Goal: Use online tool/utility: Utilize a website feature to perform a specific function

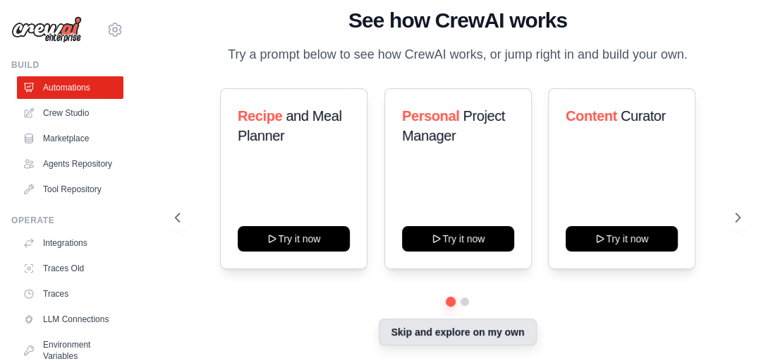
click at [480, 326] on button "Skip and explore on my own" at bounding box center [457, 331] width 157 height 27
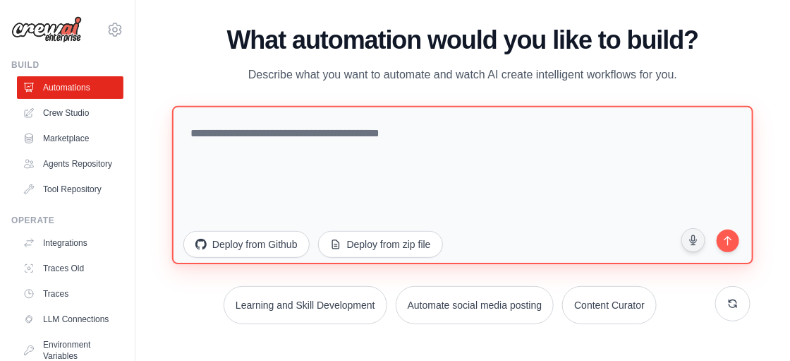
click at [459, 159] on textarea at bounding box center [462, 184] width 581 height 158
click at [238, 148] on textarea at bounding box center [462, 184] width 581 height 158
paste textarea "**********"
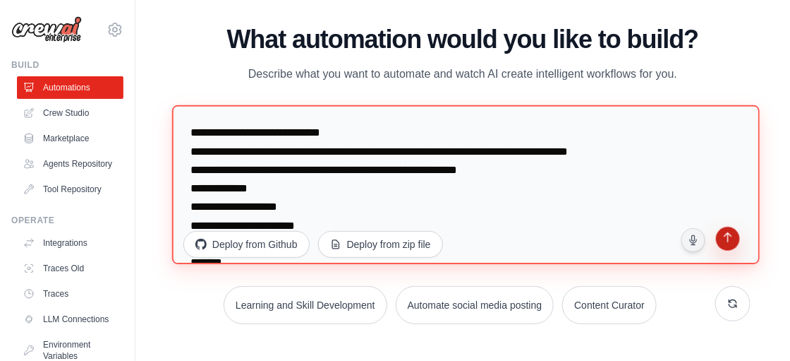
type textarea "**********"
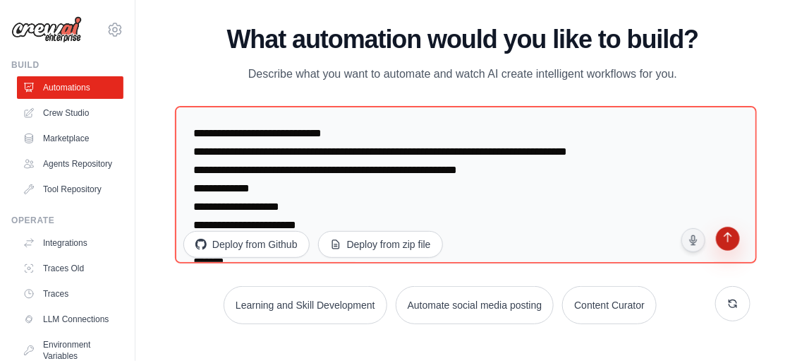
click at [739, 236] on button "submit" at bounding box center [728, 240] width 27 height 27
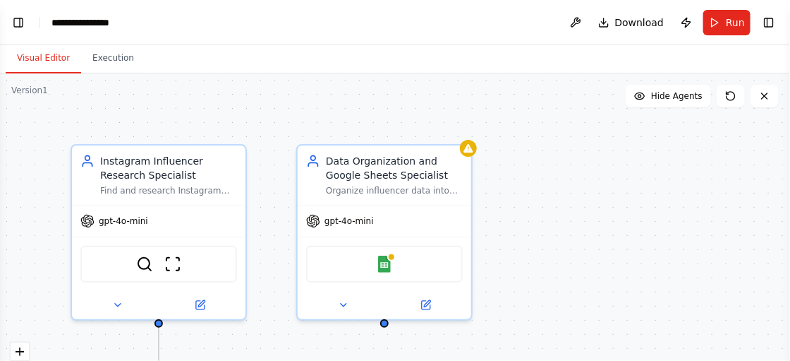
scroll to position [805, 0]
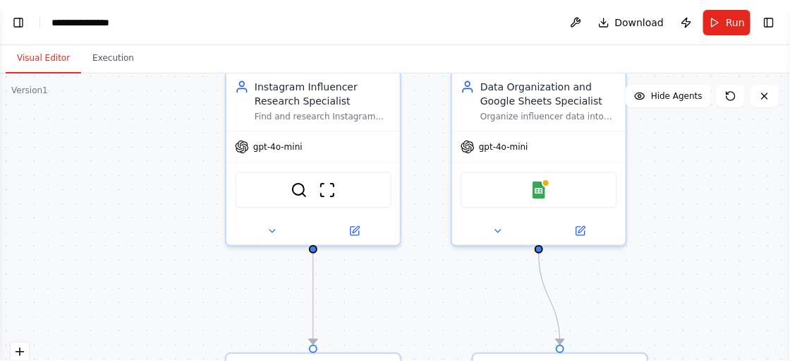
drag, startPoint x: 301, startPoint y: 127, endPoint x: 456, endPoint y: 53, distance: 171.3
click at [456, 53] on div "Visual Editor Execution Version 1 Show Tools Hide Agents .deletable-edge-delete…" at bounding box center [395, 202] width 790 height 315
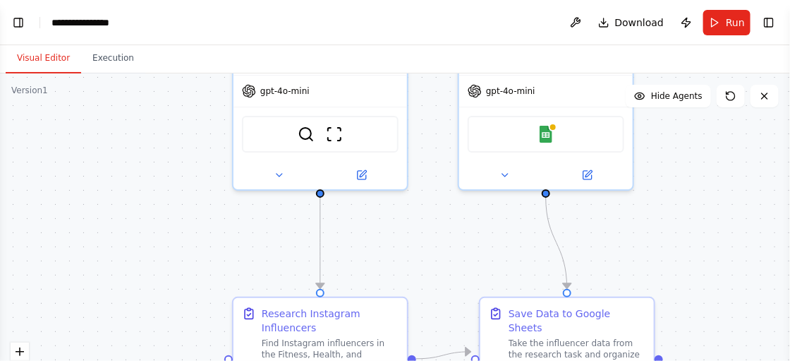
drag, startPoint x: 426, startPoint y: 279, endPoint x: 463, endPoint y: 205, distance: 82.7
click at [463, 205] on div ".deletable-edge-delete-btn { width: 20px; height: 20px; border: 0px solid #ffff…" at bounding box center [395, 249] width 790 height 353
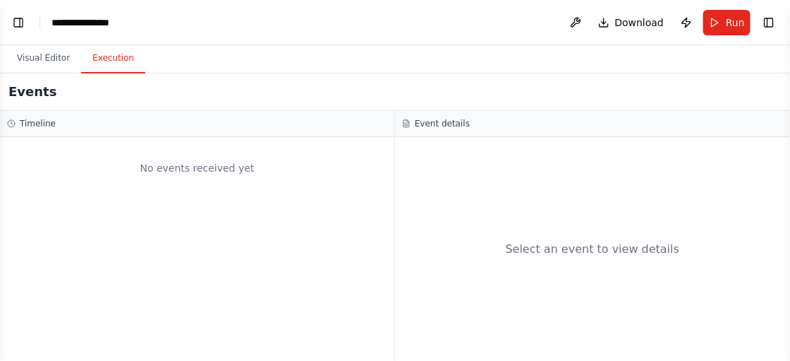
click at [121, 62] on button "Execution" at bounding box center [113, 59] width 64 height 30
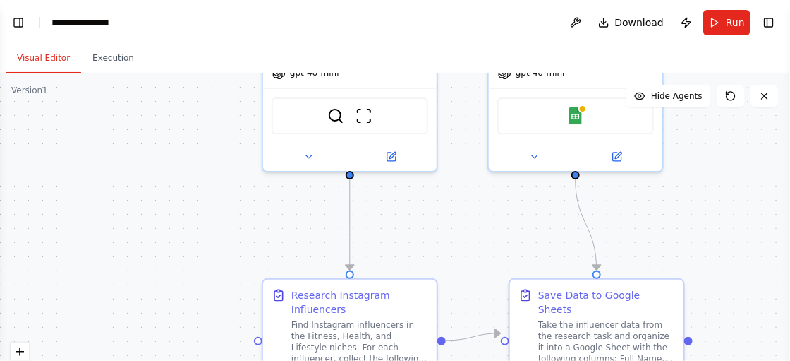
click at [45, 54] on button "Visual Editor" at bounding box center [43, 59] width 75 height 30
click at [47, 54] on button "Visual Editor" at bounding box center [43, 59] width 75 height 30
click at [26, 24] on button "Toggle Left Sidebar" at bounding box center [18, 23] width 20 height 20
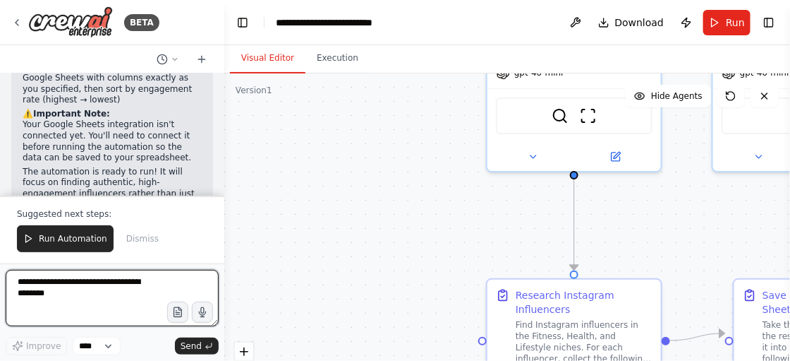
scroll to position [1533, 0]
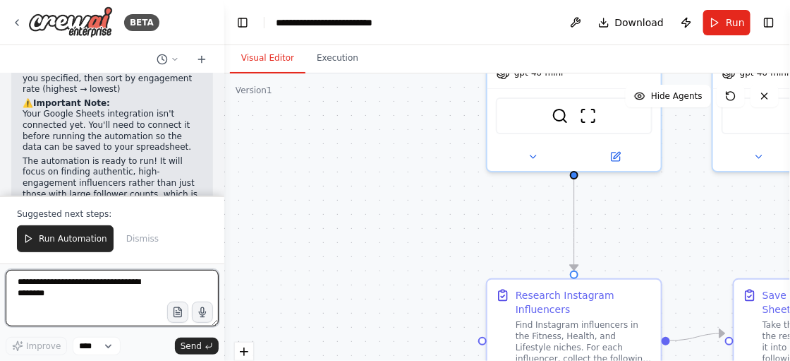
click at [108, 277] on textarea at bounding box center [112, 298] width 213 height 56
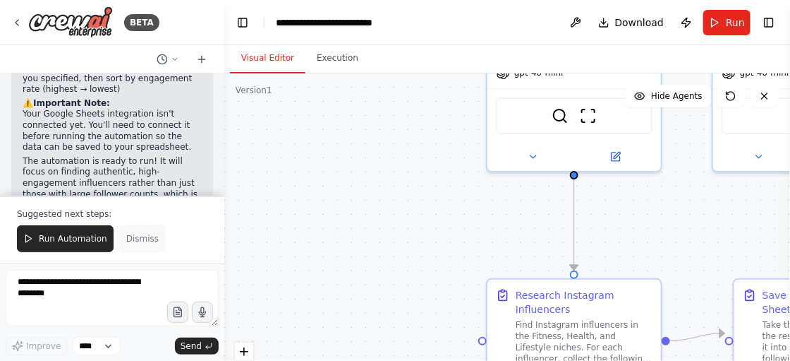
click at [145, 248] on button "Dismiss" at bounding box center [142, 238] width 47 height 27
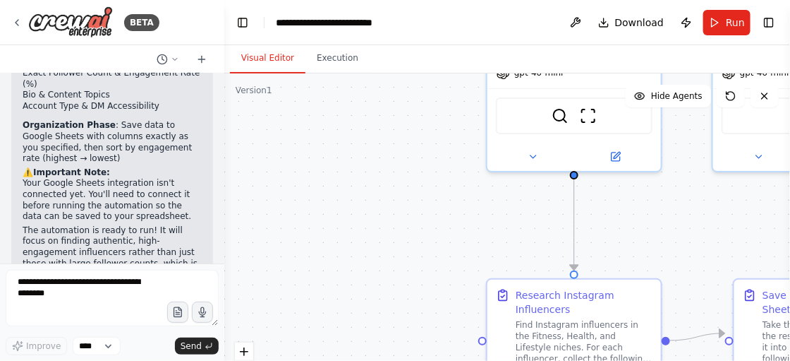
scroll to position [1463, 0]
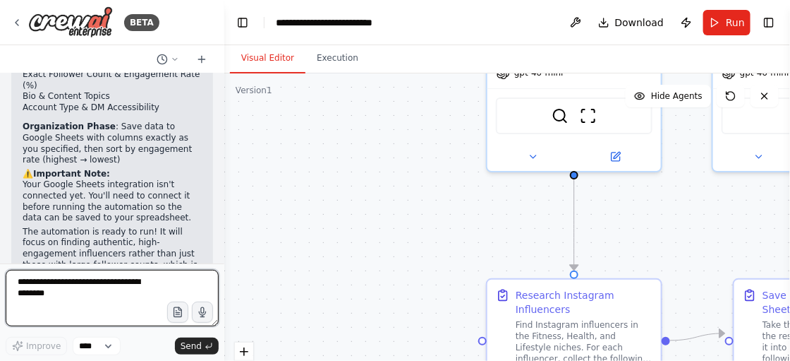
click at [84, 293] on textarea at bounding box center [112, 298] width 213 height 56
paste textarea "**********"
type textarea "**********"
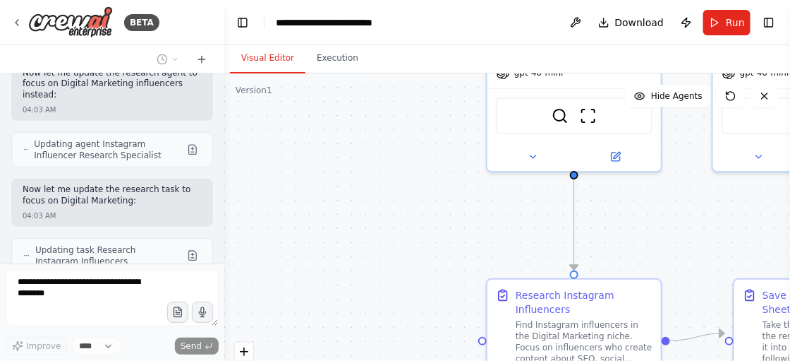
scroll to position [1984, 0]
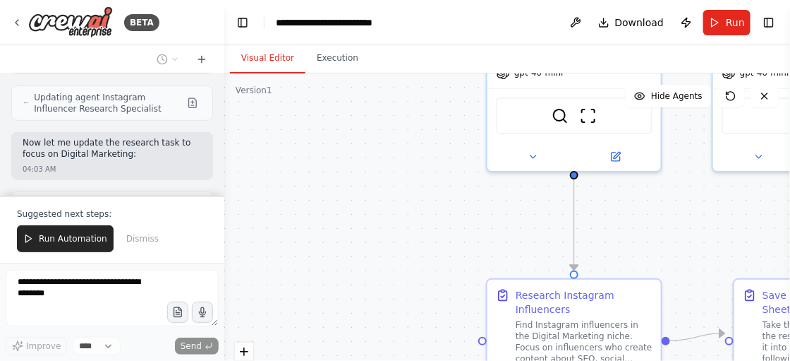
drag, startPoint x: 490, startPoint y: 175, endPoint x: 93, endPoint y: 240, distance: 401.8
click at [93, 240] on span "Run Automation" at bounding box center [73, 238] width 68 height 11
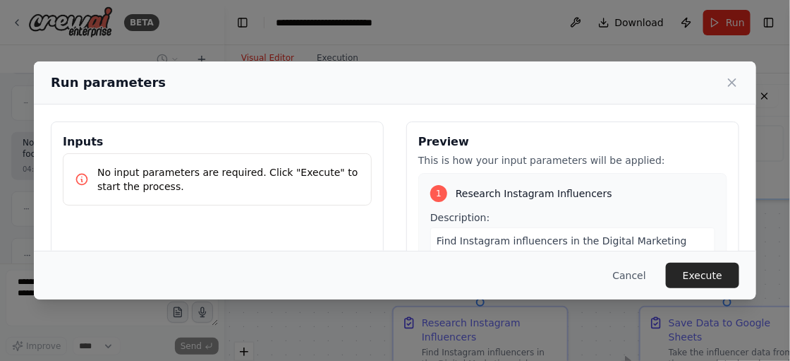
drag, startPoint x: 395, startPoint y: 257, endPoint x: 301, endPoint y: 284, distance: 97.8
click at [301, 284] on body "BETA You are my automation agent. Your job is to find Instagram influencers in …" at bounding box center [395, 180] width 790 height 361
drag, startPoint x: 217, startPoint y: 182, endPoint x: 395, endPoint y: 150, distance: 181.4
click at [217, 182] on p "No input parameters are required. Click "Execute" to start the process." at bounding box center [228, 179] width 262 height 28
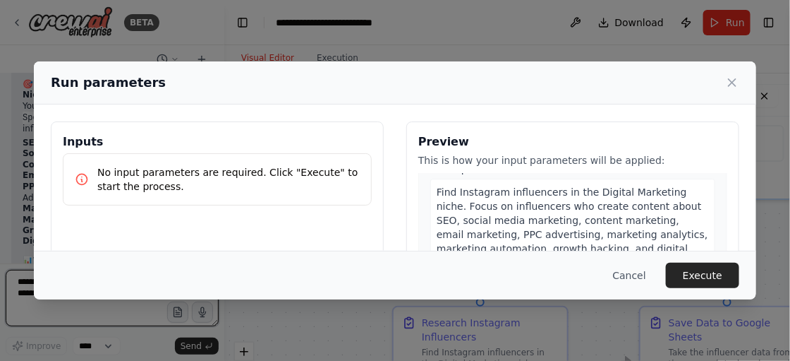
scroll to position [114, 0]
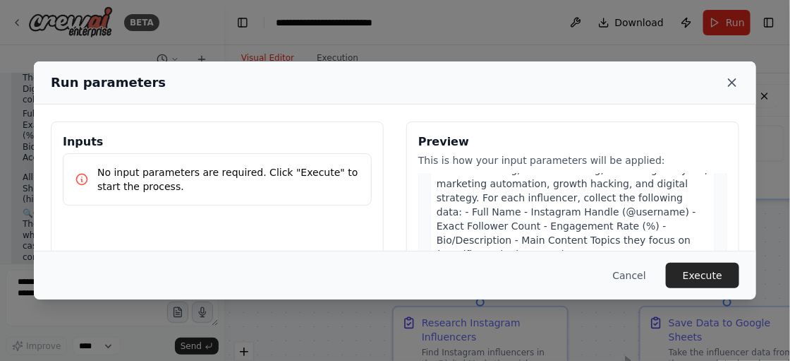
click at [732, 79] on icon at bounding box center [732, 82] width 14 height 14
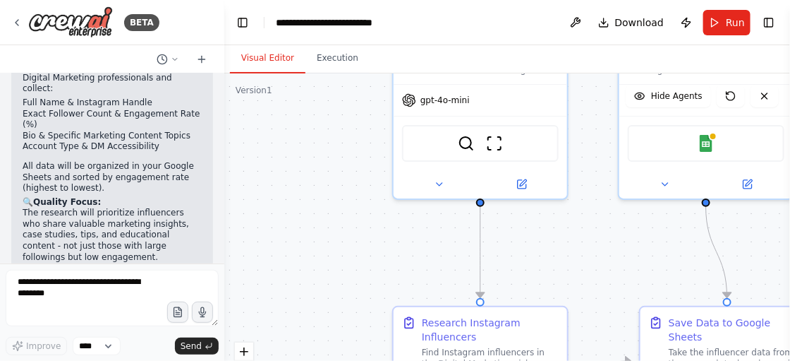
scroll to position [2457, 0]
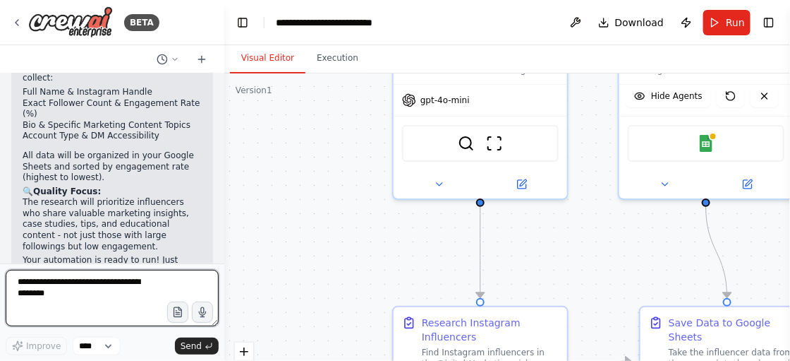
click at [97, 303] on textarea at bounding box center [112, 298] width 213 height 56
type textarea "**********"
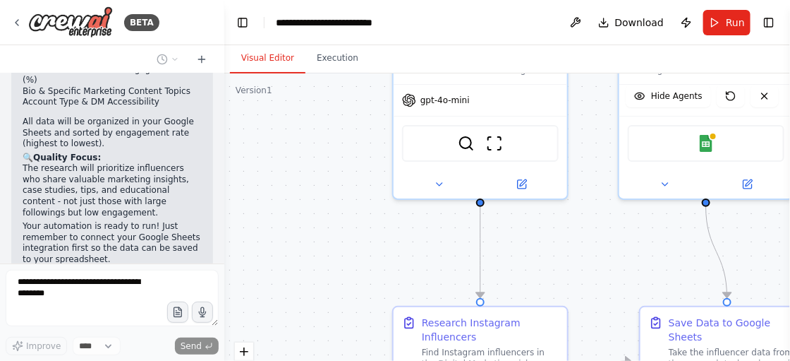
scroll to position [2565, 0]
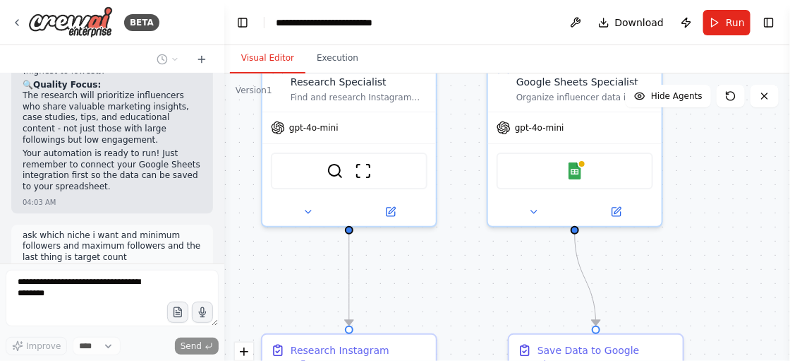
drag, startPoint x: 606, startPoint y: 259, endPoint x: 470, endPoint y: 287, distance: 139.1
click at [470, 287] on div ".deletable-edge-delete-btn { width: 20px; height: 20px; border: 0px solid #ffff…" at bounding box center [507, 249] width 566 height 353
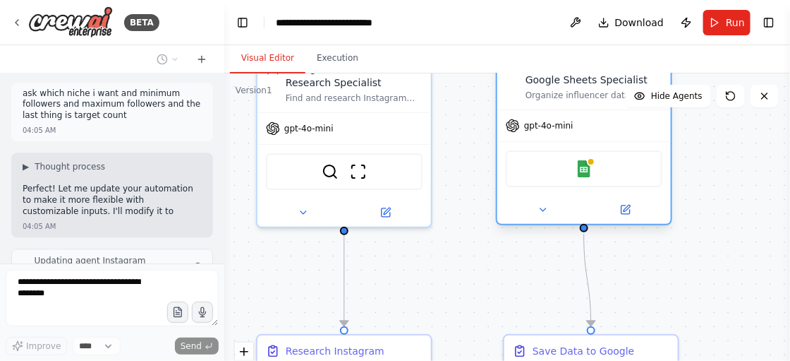
scroll to position [2718, 0]
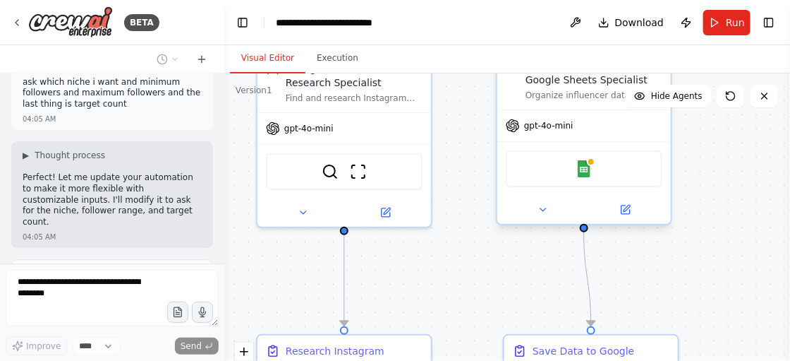
drag, startPoint x: 586, startPoint y: 123, endPoint x: 606, endPoint y: 126, distance: 19.9
click at [606, 126] on div "gpt-4o-mini" at bounding box center [584, 125] width 174 height 31
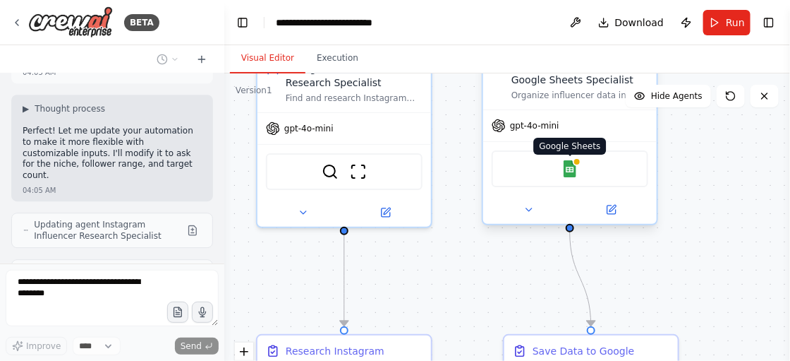
click at [573, 172] on img at bounding box center [570, 168] width 17 height 17
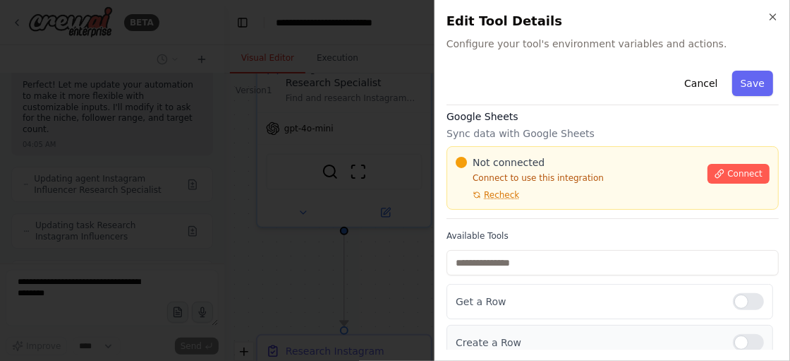
scroll to position [2857, 0]
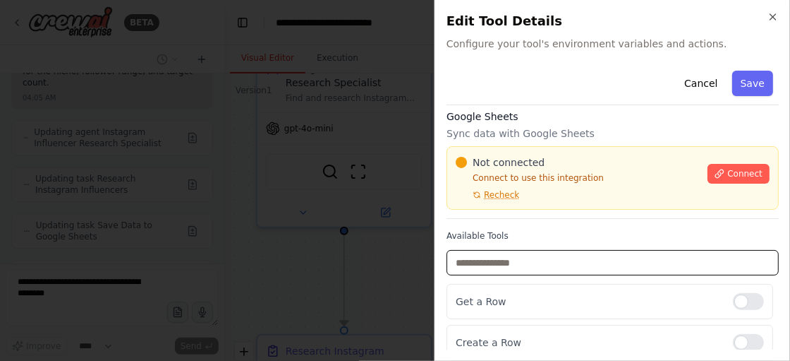
click at [509, 258] on input "text" at bounding box center [613, 262] width 332 height 25
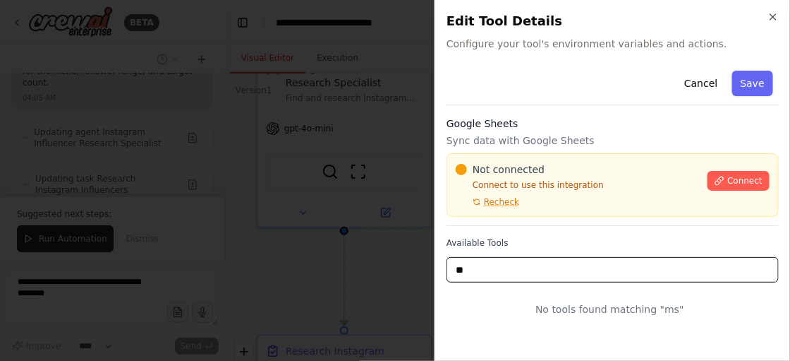
type input "*"
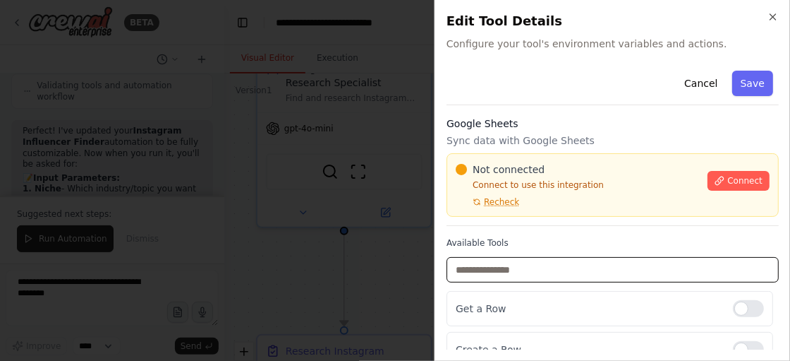
type input "*"
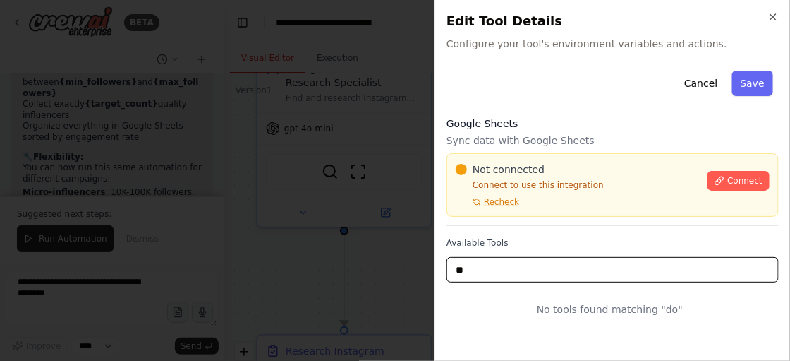
type input "*"
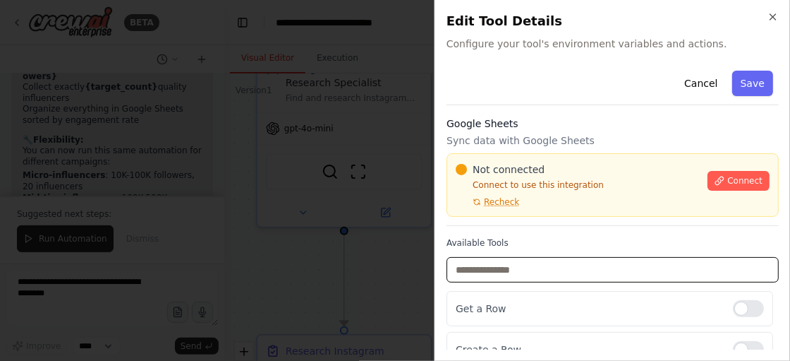
scroll to position [3454, 0]
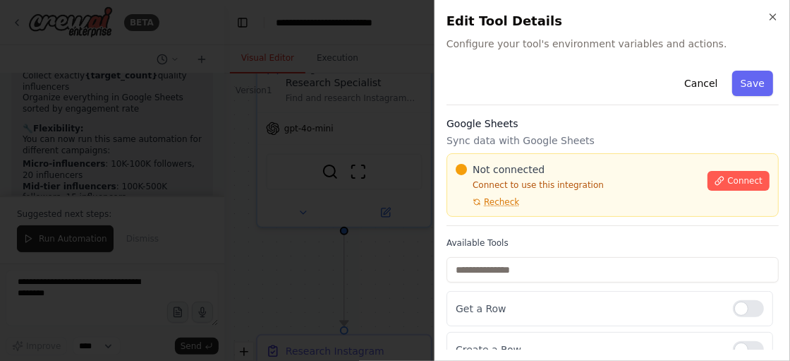
click at [408, 208] on div at bounding box center [395, 180] width 790 height 361
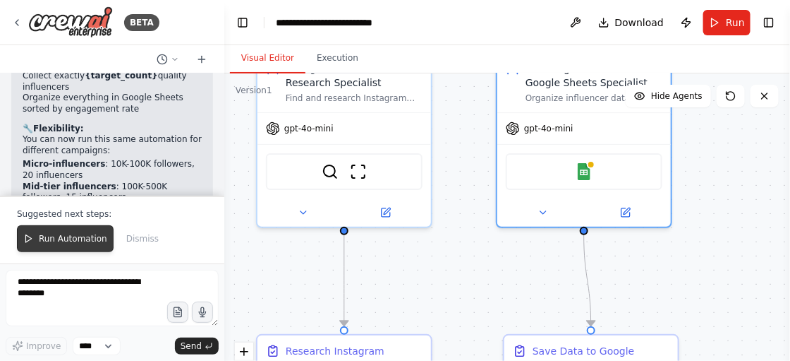
click at [47, 231] on button "Run Automation" at bounding box center [65, 238] width 97 height 27
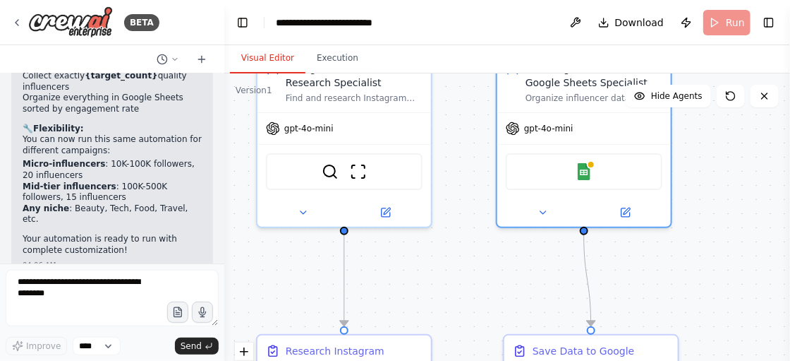
scroll to position [3386, 0]
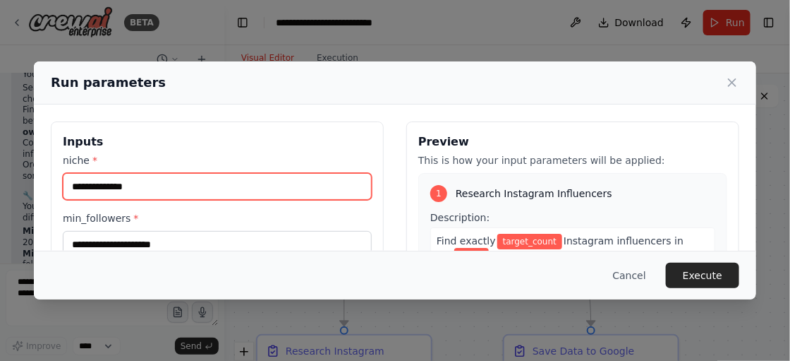
click at [166, 187] on input "niche *" at bounding box center [217, 186] width 309 height 27
paste input "**********"
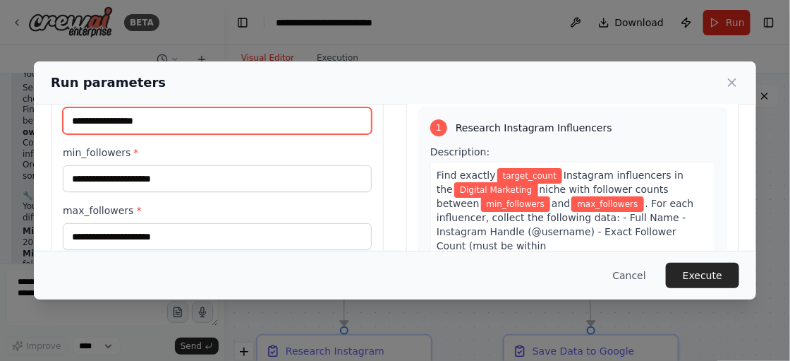
scroll to position [69, 0]
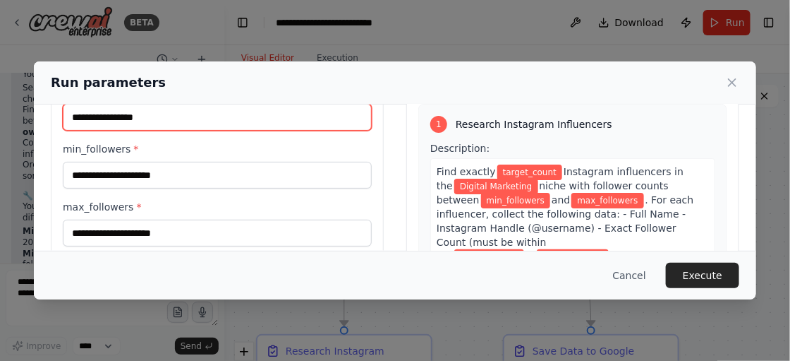
type input "**********"
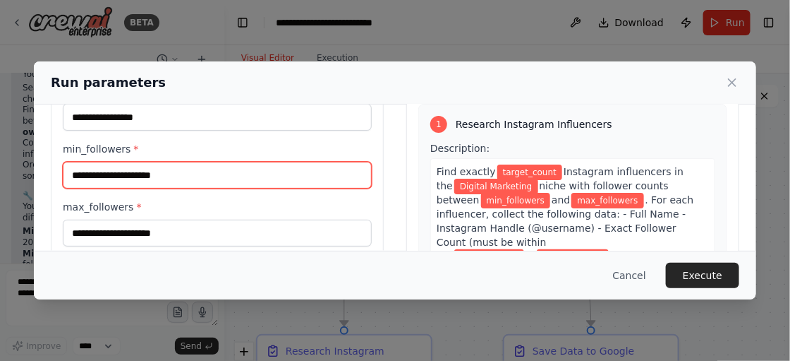
click at [181, 171] on input "min_followers *" at bounding box center [217, 175] width 309 height 27
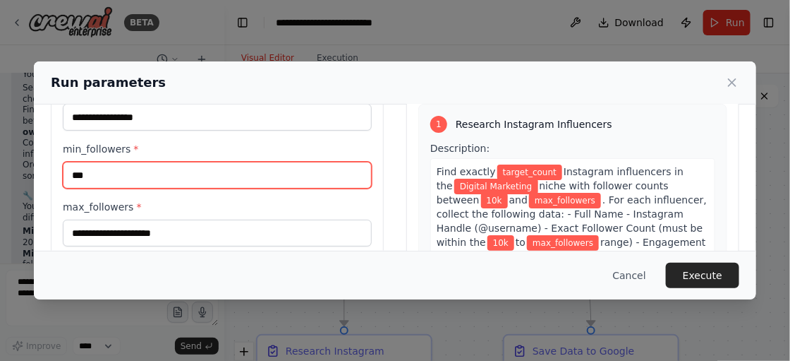
type input "***"
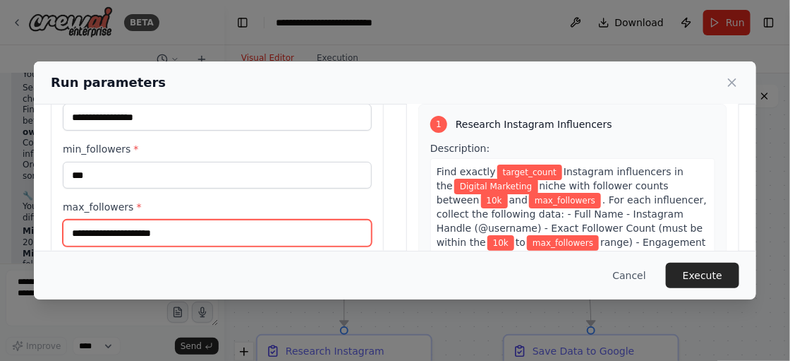
click at [150, 238] on input "max_followers *" at bounding box center [217, 232] width 309 height 27
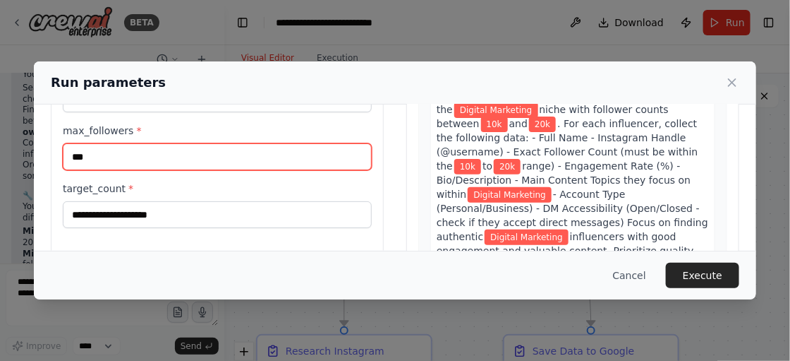
scroll to position [146, 0]
type input "***"
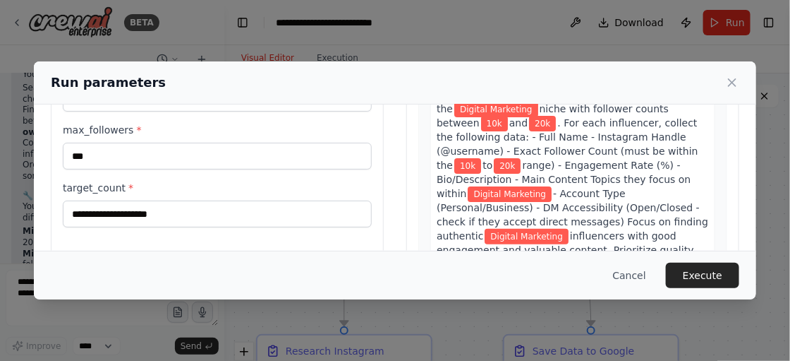
click at [151, 230] on div "**********" at bounding box center [217, 142] width 333 height 334
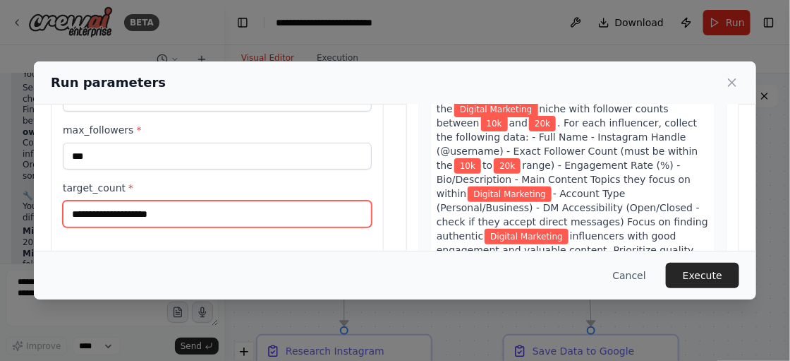
click at [150, 214] on input "target_count *" at bounding box center [217, 213] width 309 height 27
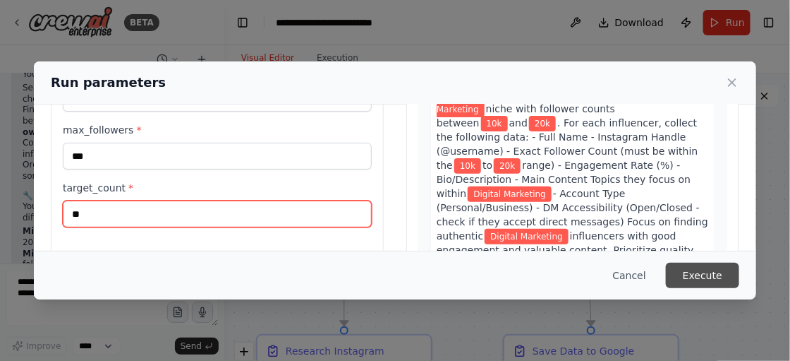
type input "**"
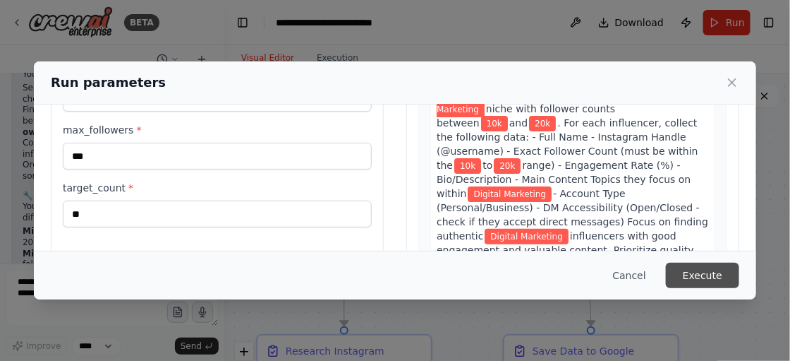
click at [698, 268] on button "Execute" at bounding box center [702, 274] width 73 height 25
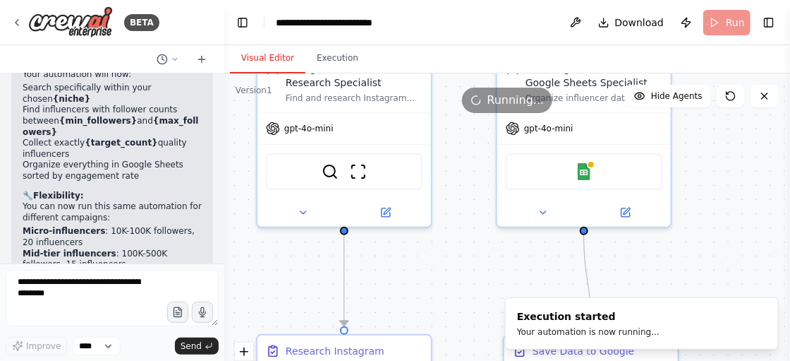
click at [272, 56] on button "Visual Editor" at bounding box center [267, 59] width 75 height 30
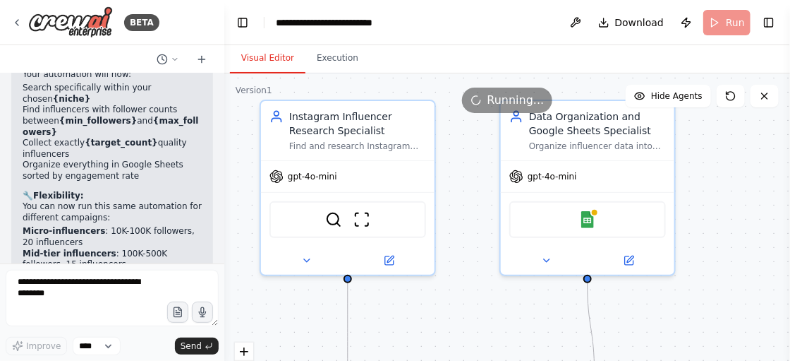
drag, startPoint x: 469, startPoint y: 278, endPoint x: 473, endPoint y: 326, distance: 48.1
click at [473, 326] on div ".deletable-edge-delete-btn { width: 20px; height: 20px; border: 0px solid #ffff…" at bounding box center [507, 249] width 566 height 353
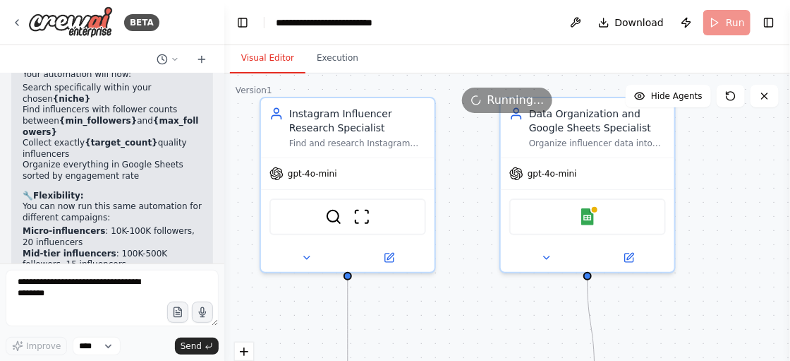
click at [473, 323] on div ".deletable-edge-delete-btn { width: 20px; height: 20px; border: 0px solid #ffff…" at bounding box center [507, 249] width 566 height 353
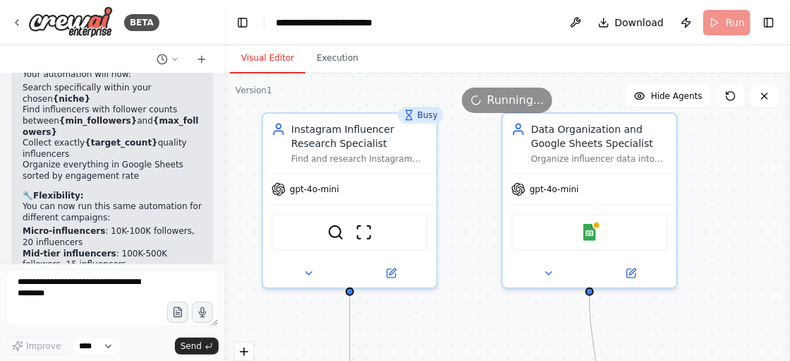
drag, startPoint x: 473, startPoint y: 323, endPoint x: 475, endPoint y: 339, distance: 15.7
click at [475, 339] on div ".deletable-edge-delete-btn { width: 20px; height: 20px; border: 0px solid #ffff…" at bounding box center [507, 249] width 566 height 353
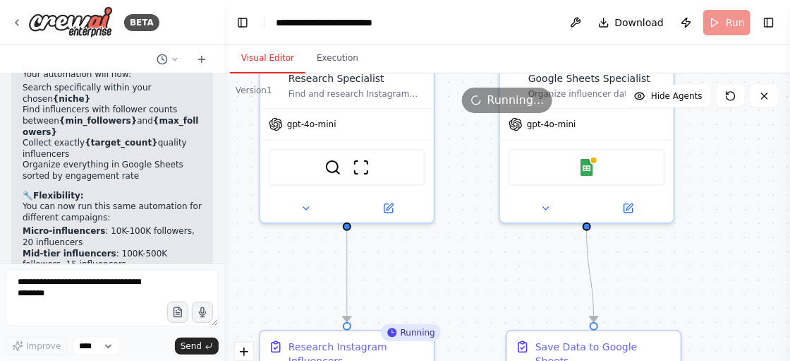
drag, startPoint x: 475, startPoint y: 339, endPoint x: 471, endPoint y: 244, distance: 94.6
click at [471, 244] on div ".deletable-edge-delete-btn { width: 20px; height: 20px; border: 0px solid #ffff…" at bounding box center [507, 249] width 566 height 353
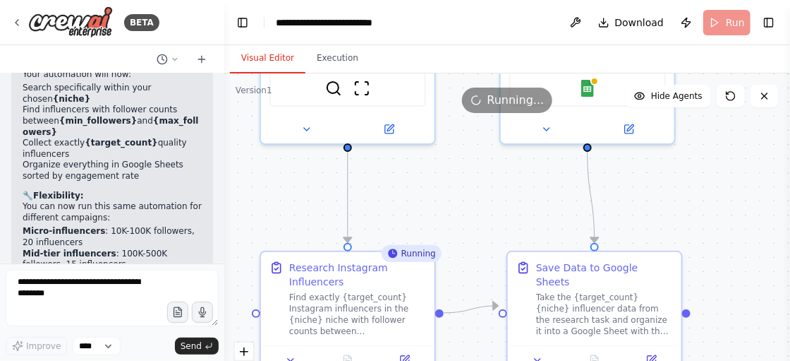
drag, startPoint x: 472, startPoint y: 266, endPoint x: 473, endPoint y: 217, distance: 49.4
click at [473, 217] on div ".deletable-edge-delete-btn { width: 20px; height: 20px; border: 0px solid #ffff…" at bounding box center [507, 249] width 566 height 353
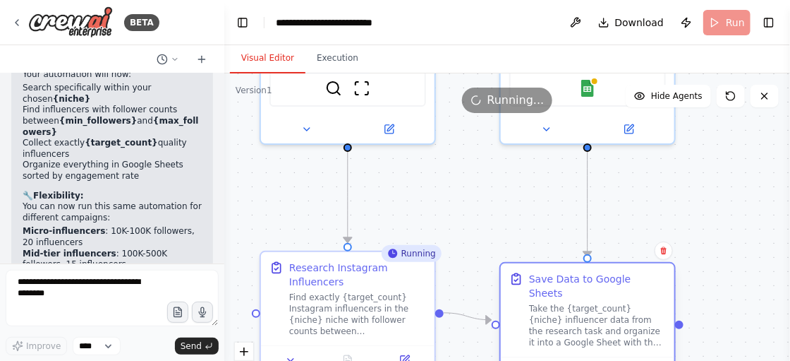
drag, startPoint x: 550, startPoint y: 298, endPoint x: 547, endPoint y: 305, distance: 7.6
click at [547, 305] on div "Take the {target_count} {niche} influencer data from the research task and orga…" at bounding box center [597, 325] width 137 height 45
click at [552, 303] on div "Take the {target_count} {niche} influencer data from the research task and orga…" at bounding box center [597, 325] width 137 height 45
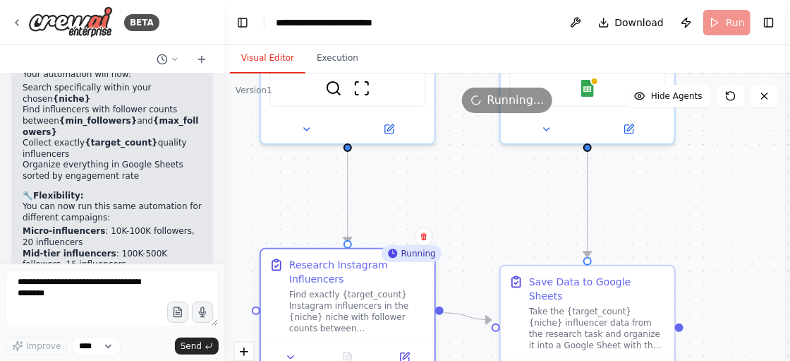
click at [385, 294] on div "Find exactly {target_count} Instagram influencers in the {niche} niche with fol…" at bounding box center [357, 311] width 137 height 45
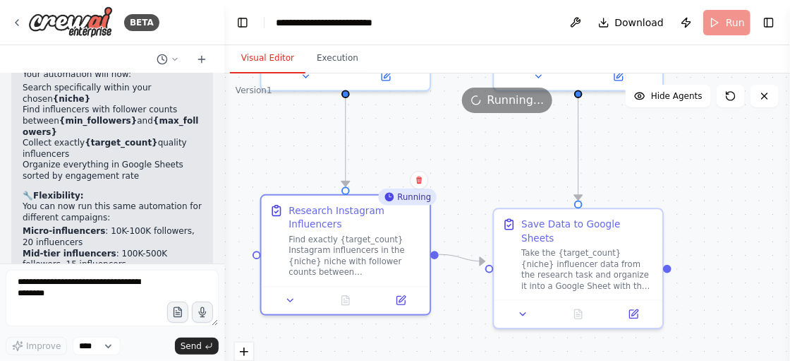
drag, startPoint x: 465, startPoint y: 230, endPoint x: 465, endPoint y: 172, distance: 57.9
click at [465, 172] on div ".deletable-edge-delete-btn { width: 20px; height: 20px; border: 0px solid #ffff…" at bounding box center [507, 249] width 566 height 353
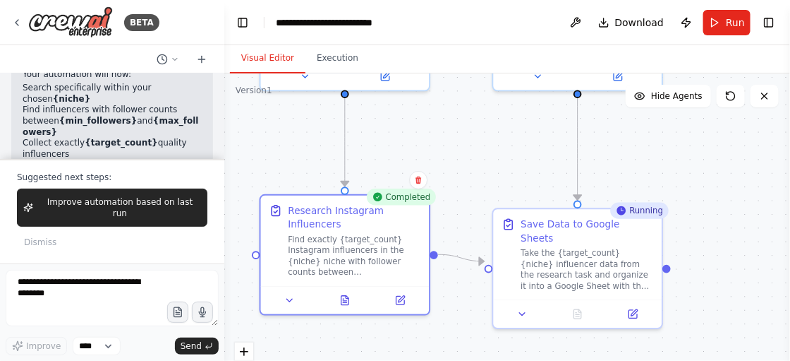
scroll to position [3454, 0]
